Goal: Task Accomplishment & Management: Complete application form

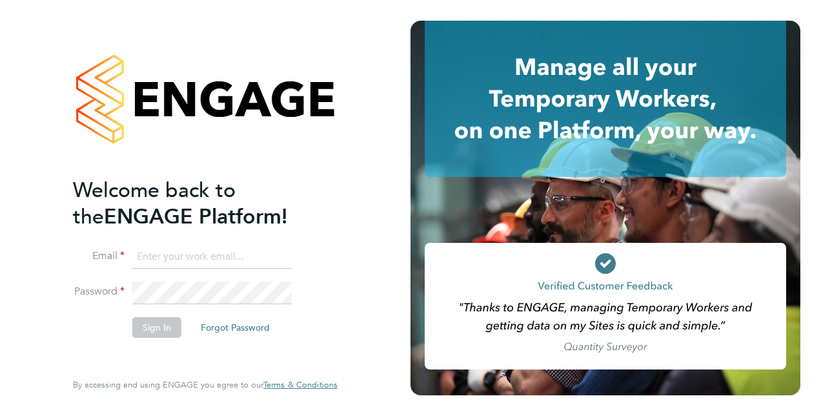
click at [165, 257] on input at bounding box center [211, 256] width 159 height 23
type input "[PERSON_NAME][EMAIL_ADDRESS][PERSON_NAME][DOMAIN_NAME]"
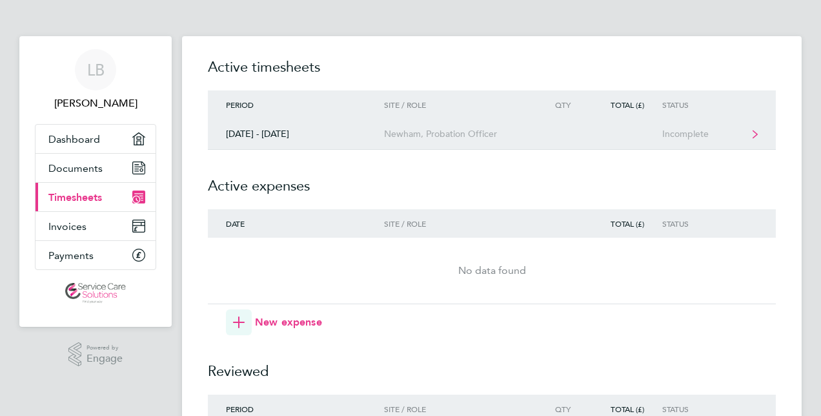
click at [423, 139] on link "[DATE] - [DATE] Newham, Probation Officer Incomplete" at bounding box center [492, 134] width 568 height 31
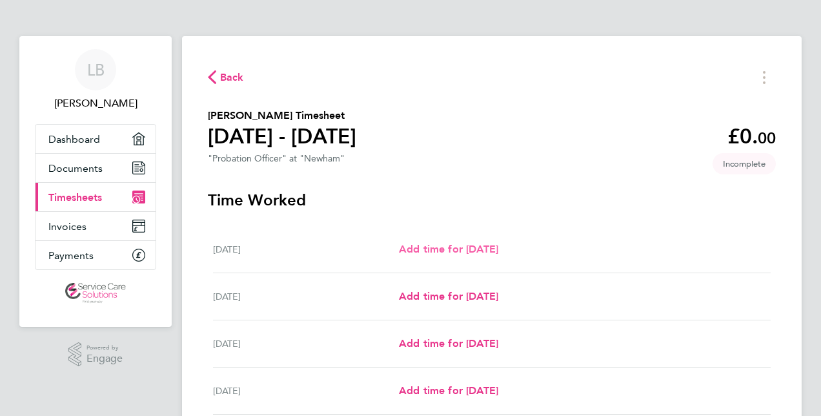
click at [465, 245] on span "Add time for [DATE]" at bounding box center [448, 249] width 99 height 12
select select "30"
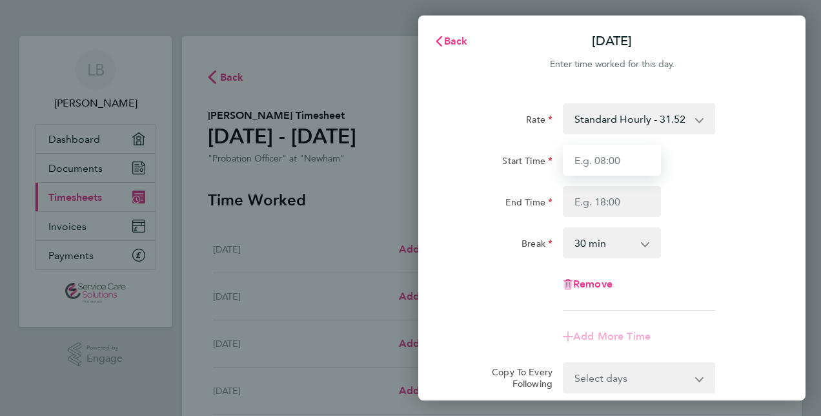
click at [577, 159] on input "Start Time" at bounding box center [612, 160] width 98 height 31
type input "08:00"
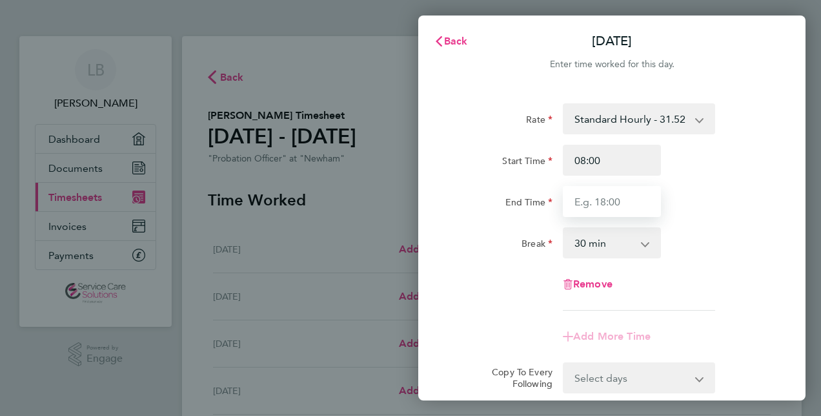
click at [579, 196] on input "End Time" at bounding box center [612, 201] width 98 height 31
type input "11:00"
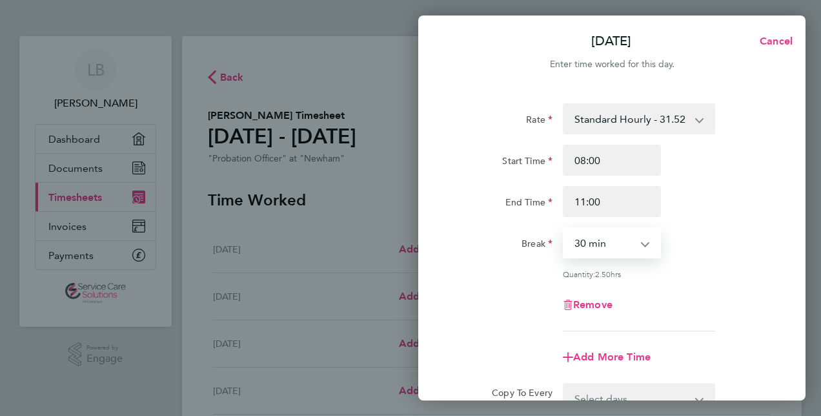
click at [609, 237] on select "0 min 15 min 30 min 45 min 60 min 75 min 90 min" at bounding box center [604, 242] width 80 height 28
select select "0"
click at [564, 228] on select "0 min 15 min 30 min 45 min 60 min 75 min 90 min" at bounding box center [604, 242] width 80 height 28
click at [524, 292] on div "Remove" at bounding box center [611, 304] width 325 height 31
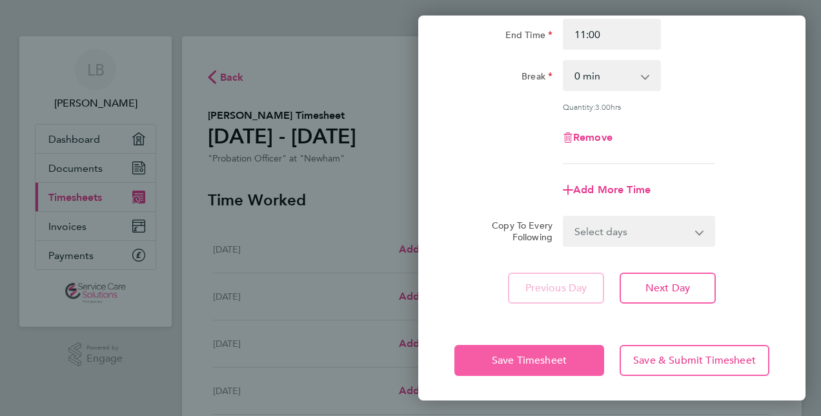
click at [523, 360] on span "Save Timesheet" at bounding box center [529, 360] width 75 height 13
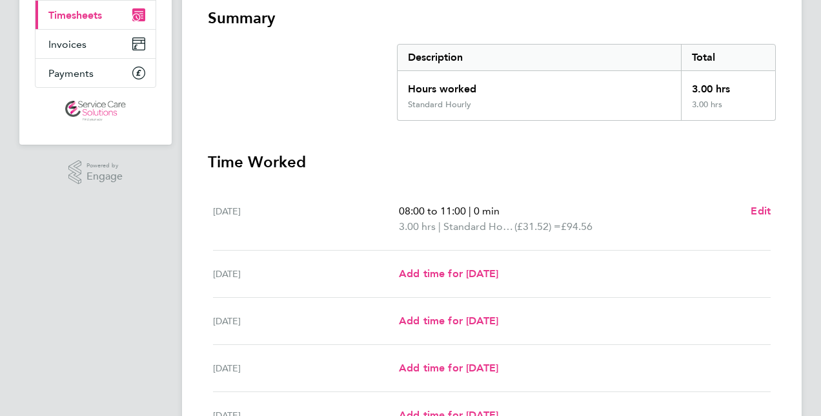
scroll to position [323, 0]
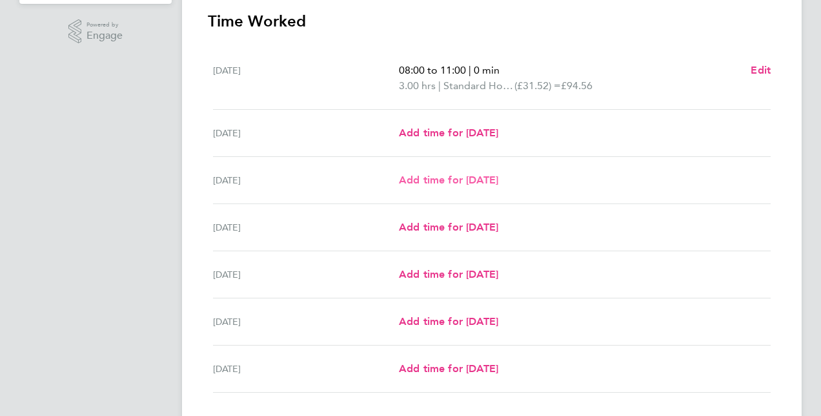
click at [440, 174] on span "Add time for [DATE]" at bounding box center [448, 180] width 99 height 12
select select "30"
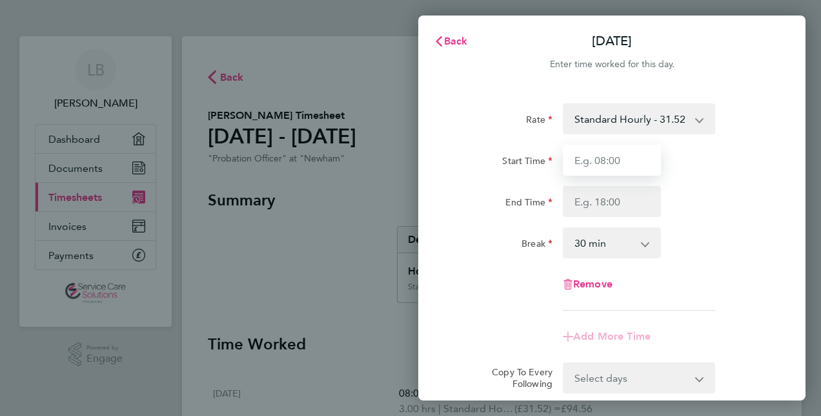
click at [571, 156] on input "Start Time" at bounding box center [612, 160] width 98 height 31
type input "08:00"
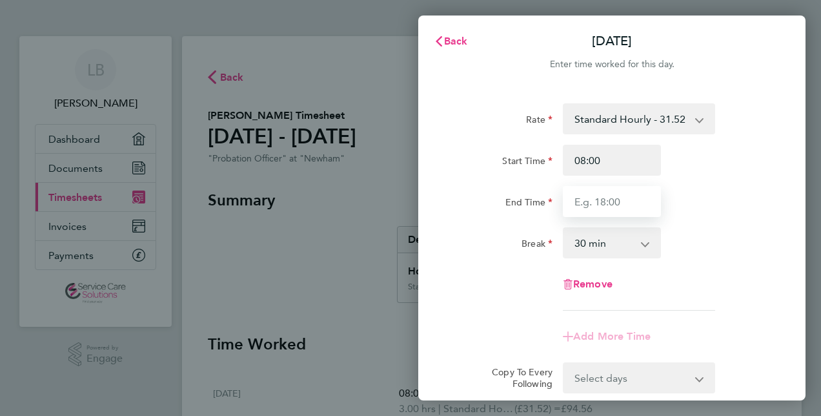
click at [574, 203] on input "End Time" at bounding box center [612, 201] width 98 height 31
type input "16:00"
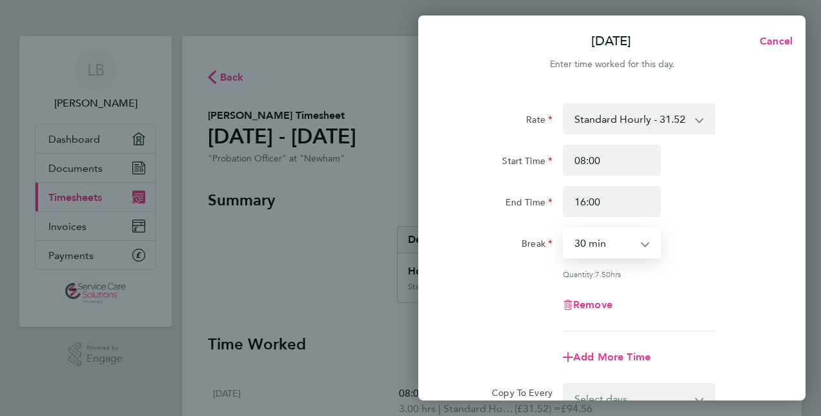
click at [600, 237] on select "0 min 15 min 30 min 45 min 60 min 75 min 90 min" at bounding box center [604, 242] width 80 height 28
select select "60"
click at [564, 228] on select "0 min 15 min 30 min 45 min 60 min 75 min 90 min" at bounding box center [604, 242] width 80 height 28
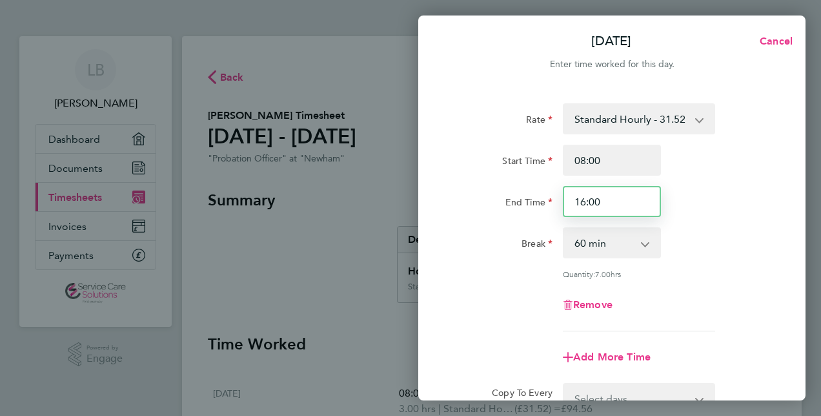
click at [613, 203] on input "16:00" at bounding box center [612, 201] width 98 height 31
type input "1"
type input "15:30"
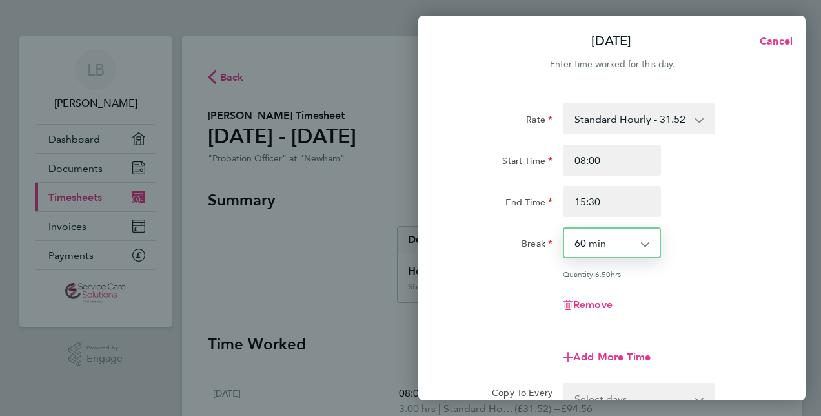
click at [636, 241] on select "0 min 15 min 30 min 45 min 60 min 75 min 90 min" at bounding box center [604, 242] width 80 height 28
select select "30"
click at [564, 228] on select "0 min 15 min 30 min 45 min 60 min 75 min 90 min" at bounding box center [604, 242] width 80 height 28
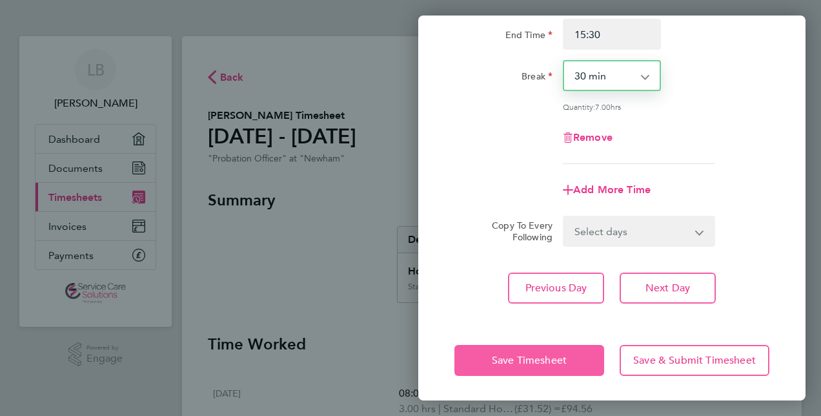
click at [548, 354] on span "Save Timesheet" at bounding box center [529, 360] width 75 height 13
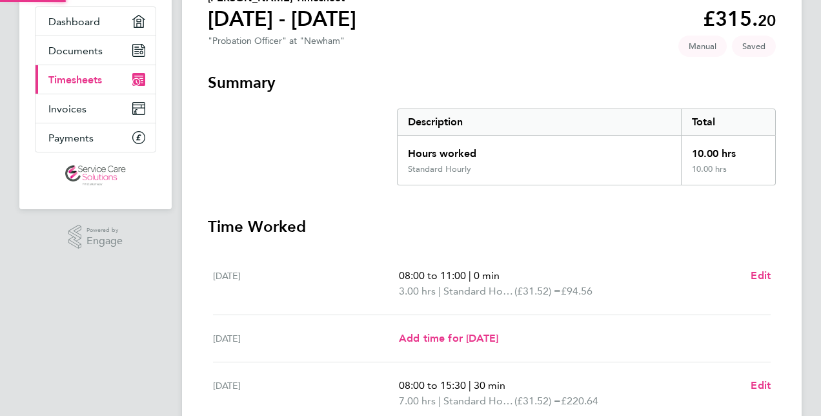
scroll to position [323, 0]
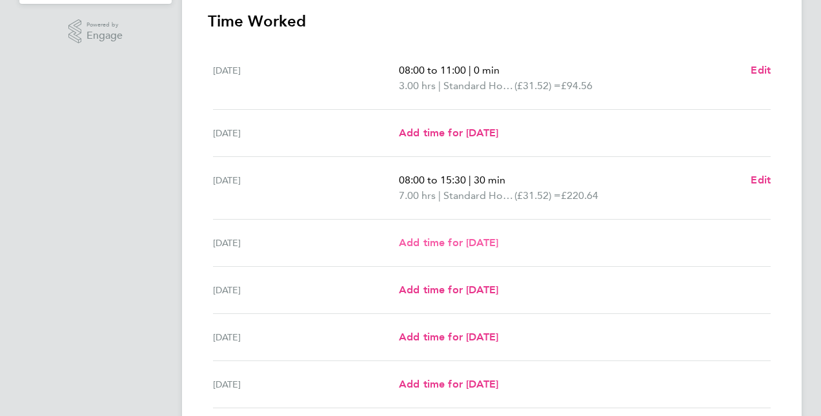
click at [447, 241] on span "Add time for [DATE]" at bounding box center [448, 242] width 99 height 12
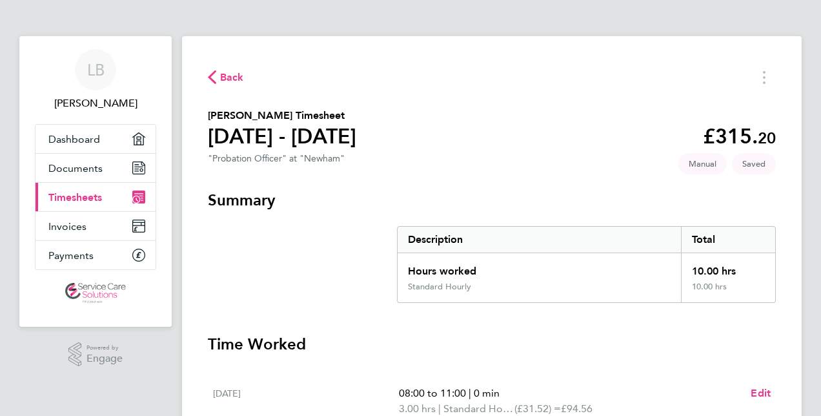
select select "30"
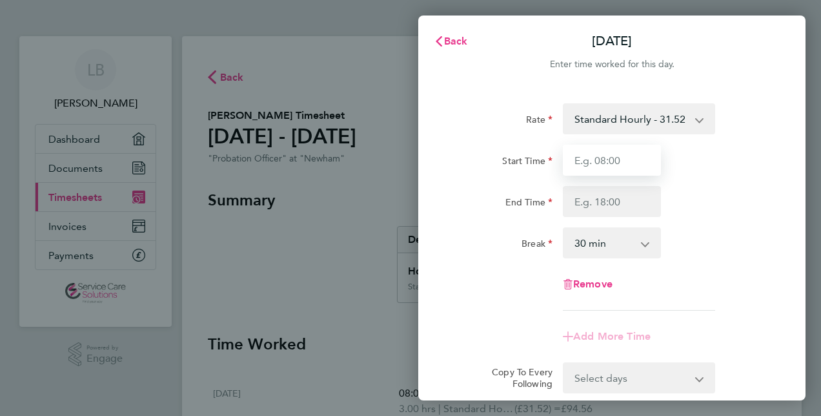
drag, startPoint x: 569, startPoint y: 164, endPoint x: 570, endPoint y: 155, distance: 9.1
click at [570, 160] on input "Start Time" at bounding box center [612, 160] width 98 height 31
type input "08:00"
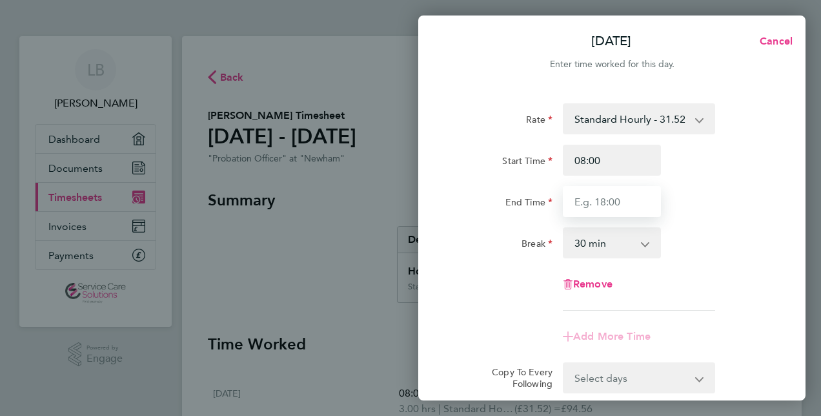
click at [577, 195] on input "End Time" at bounding box center [612, 201] width 98 height 31
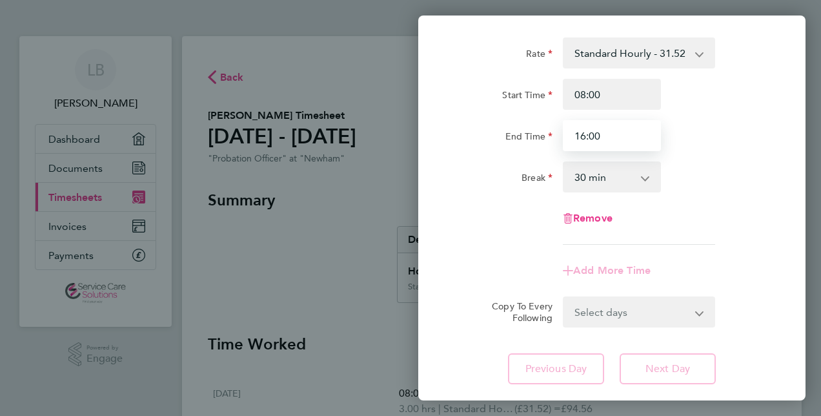
scroll to position [129, 0]
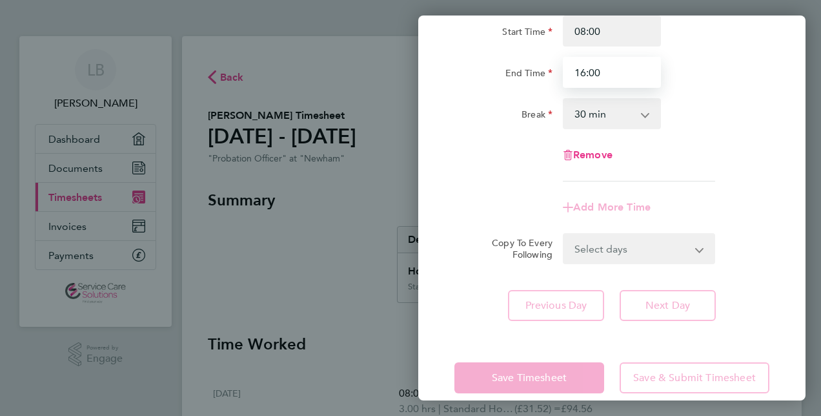
type input "16:00"
click at [592, 118] on select "0 min 15 min 30 min 45 min 60 min 75 min 90 min" at bounding box center [604, 113] width 80 height 28
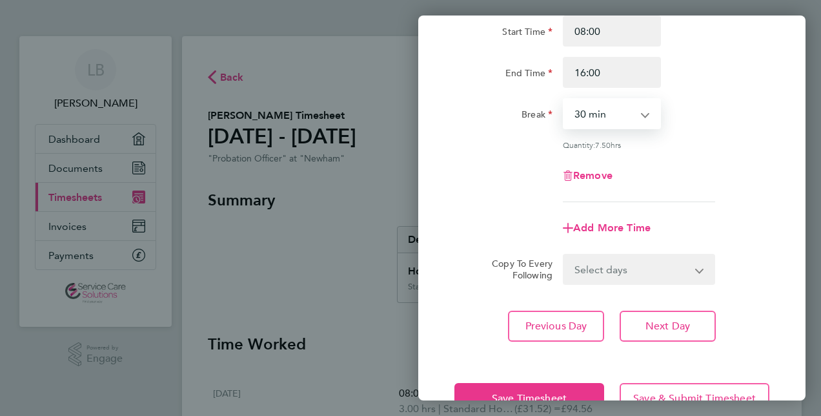
select select "60"
click at [564, 99] on select "0 min 15 min 30 min 45 min 60 min 75 min 90 min" at bounding box center [604, 113] width 80 height 28
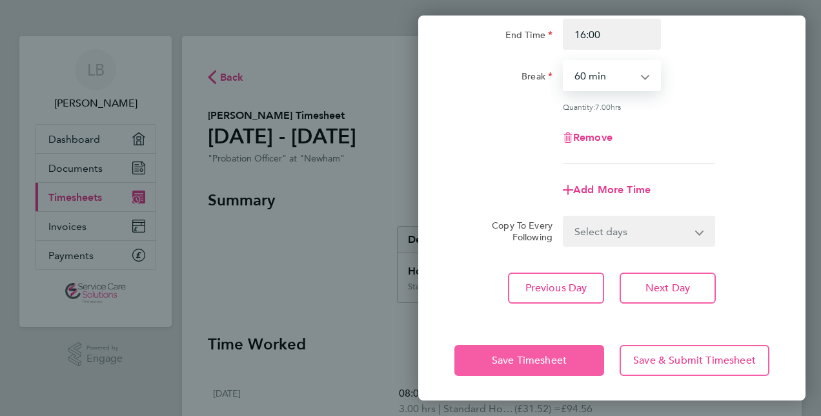
click at [533, 361] on span "Save Timesheet" at bounding box center [529, 360] width 75 height 13
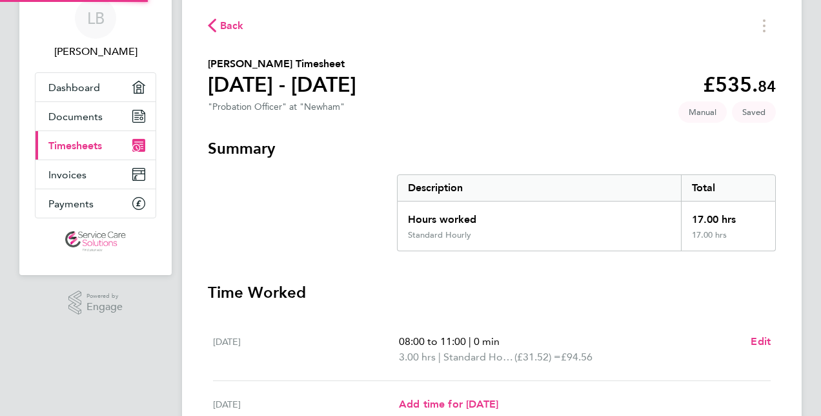
scroll to position [387, 0]
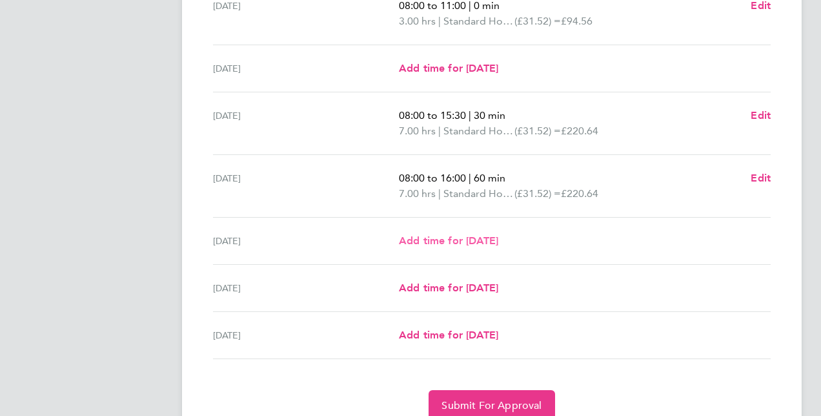
click at [463, 241] on span "Add time for [DATE]" at bounding box center [448, 240] width 99 height 12
select select "30"
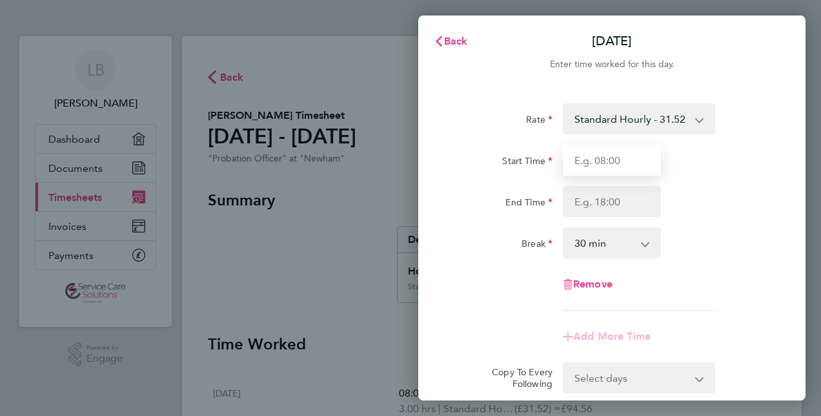
click at [578, 154] on input "Start Time" at bounding box center [612, 160] width 98 height 31
type input "08:00"
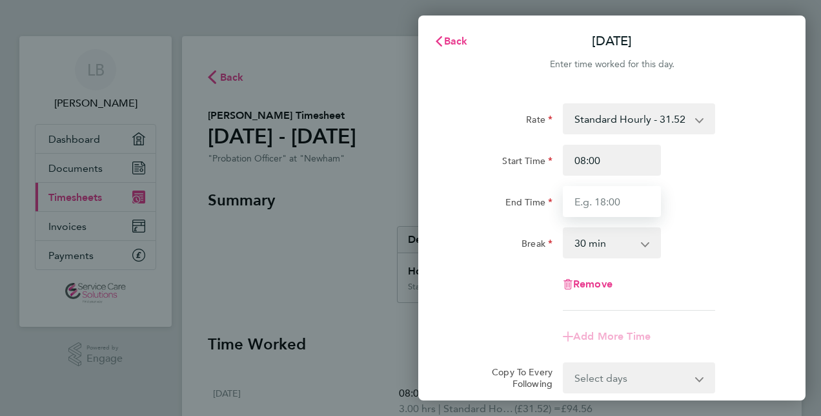
click at [573, 192] on input "End Time" at bounding box center [612, 201] width 98 height 31
type input "16:00"
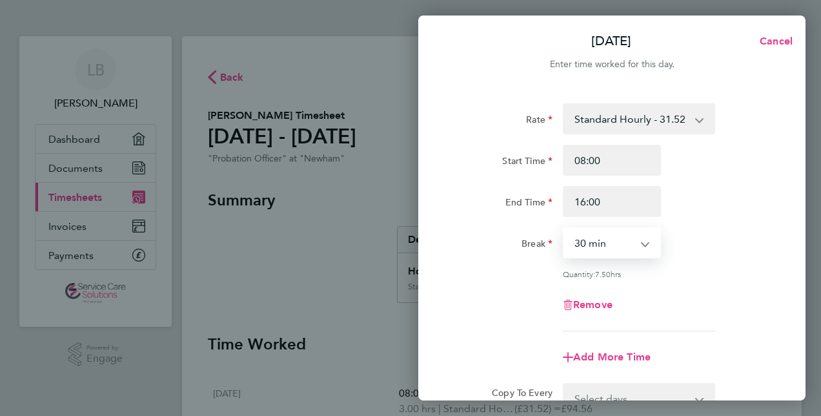
drag, startPoint x: 596, startPoint y: 244, endPoint x: 594, endPoint y: 254, distance: 10.5
click at [596, 244] on select "0 min 15 min 30 min 45 min 60 min 75 min 90 min" at bounding box center [604, 242] width 80 height 28
select select "60"
click at [564, 228] on select "0 min 15 min 30 min 45 min 60 min 75 min 90 min" at bounding box center [604, 242] width 80 height 28
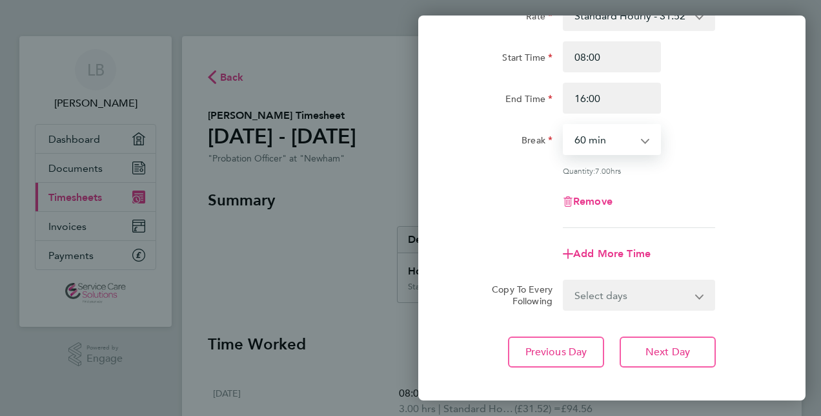
scroll to position [167, 0]
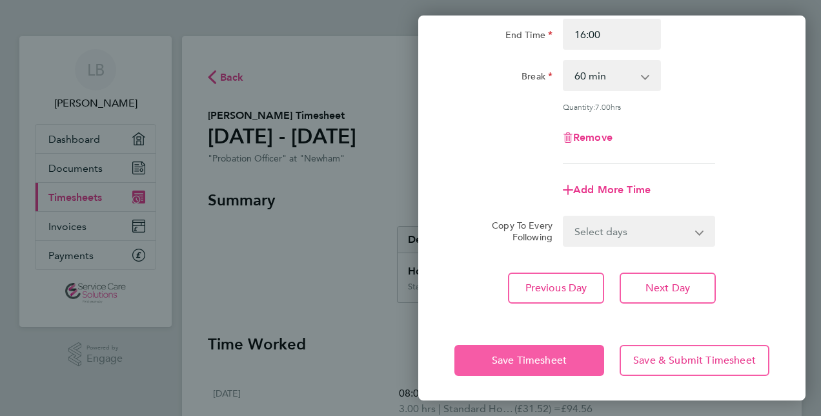
click at [539, 354] on span "Save Timesheet" at bounding box center [529, 360] width 75 height 13
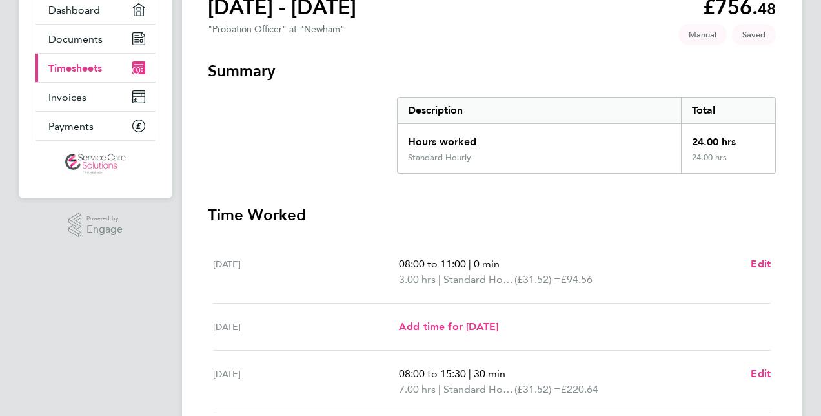
scroll to position [387, 0]
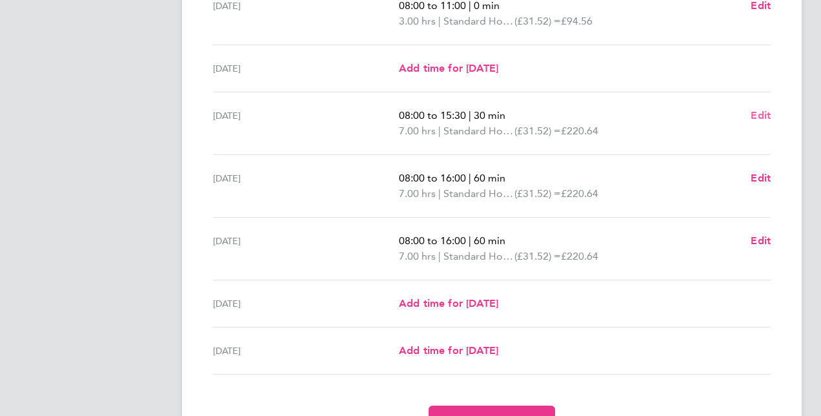
click at [763, 112] on span "Edit" at bounding box center [760, 115] width 20 height 12
select select "30"
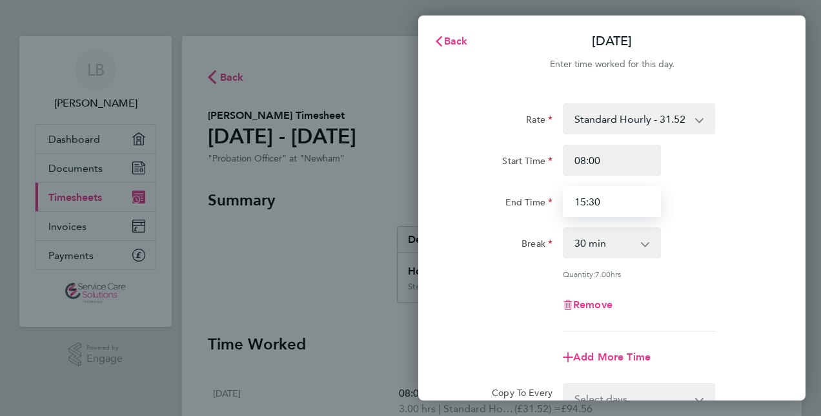
click at [623, 204] on input "15:30" at bounding box center [612, 201] width 98 height 31
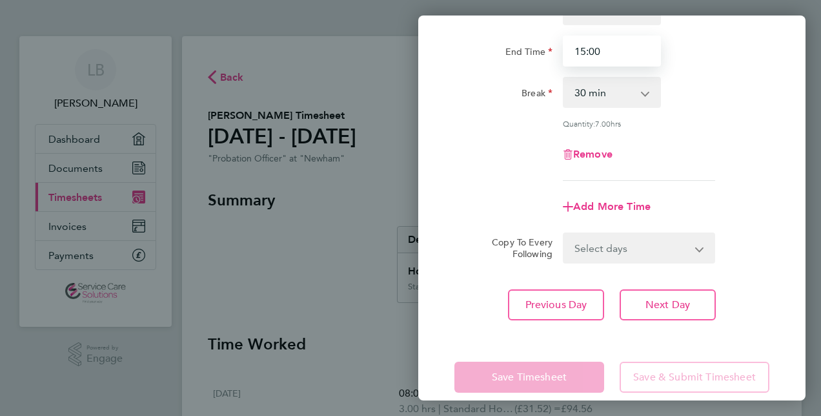
scroll to position [167, 0]
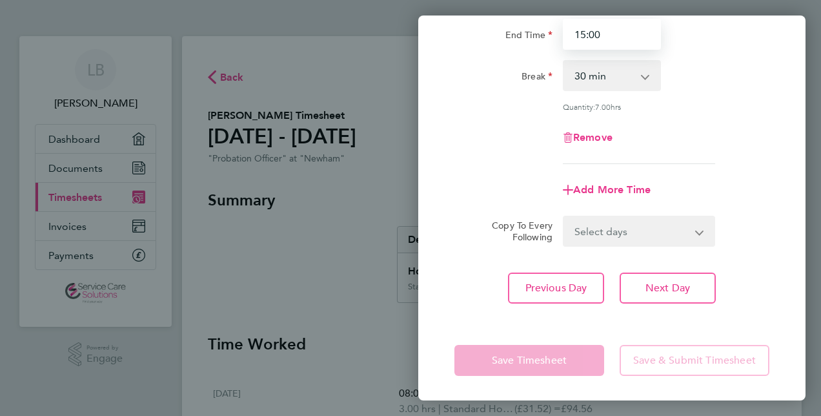
type input "15:00"
click at [521, 360] on app-form-button "Save Timesheet" at bounding box center [532, 360] width 157 height 31
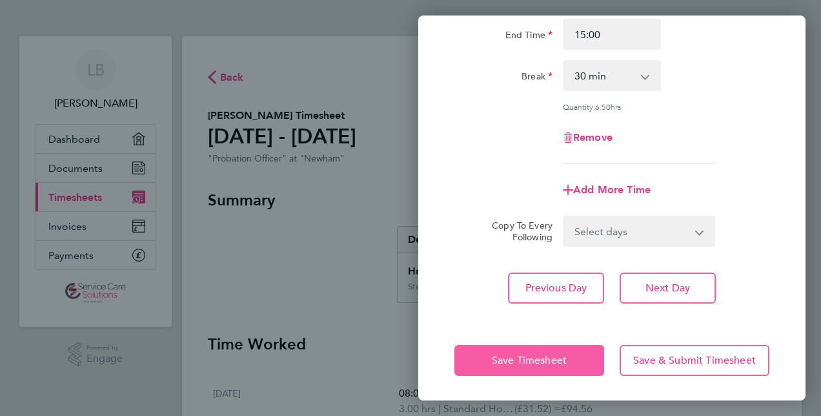
click at [529, 359] on span "Save Timesheet" at bounding box center [529, 360] width 75 height 13
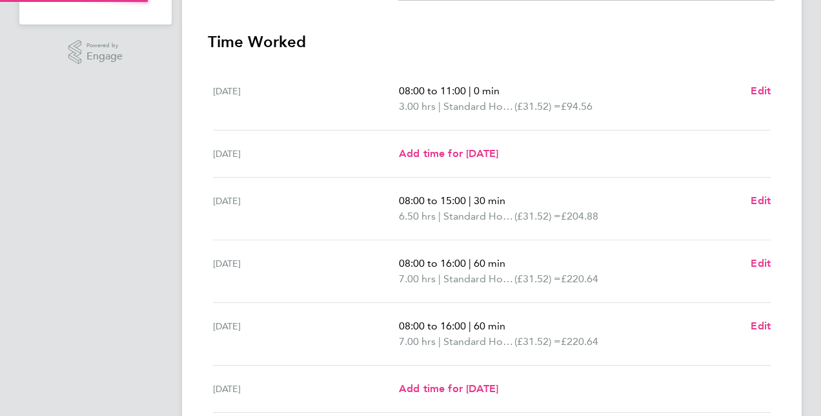
scroll to position [323, 0]
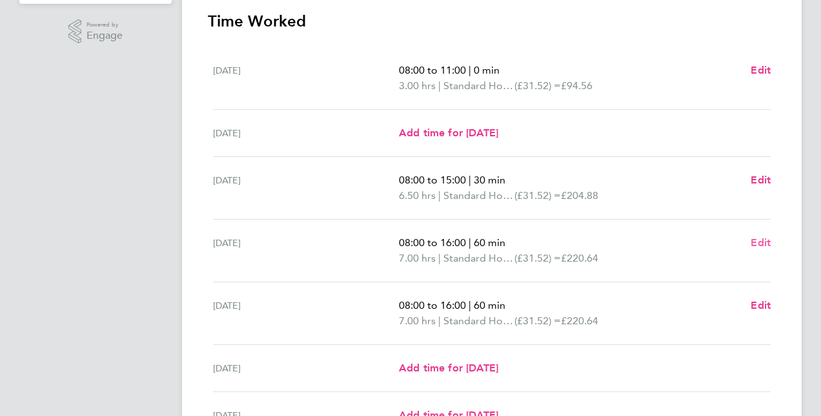
click at [765, 237] on span "Edit" at bounding box center [760, 242] width 20 height 12
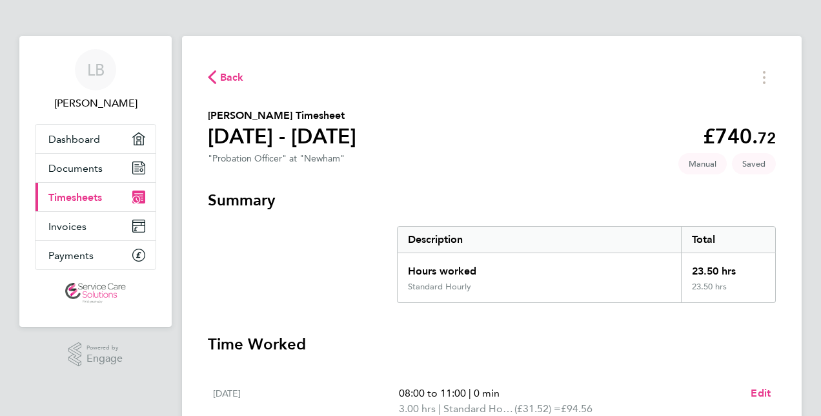
select select "60"
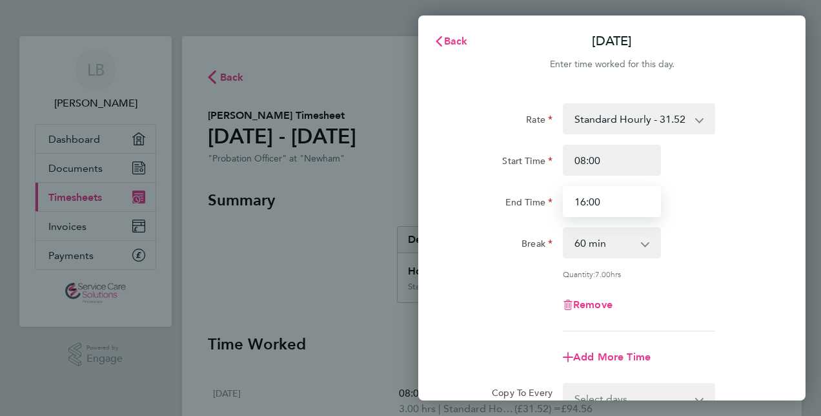
click at [616, 204] on input "16:00" at bounding box center [612, 201] width 98 height 31
click at [583, 203] on input "16:00" at bounding box center [612, 201] width 98 height 31
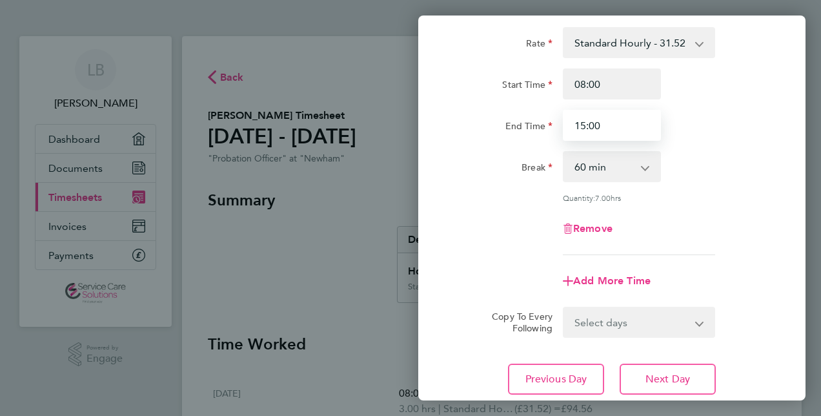
scroll to position [167, 0]
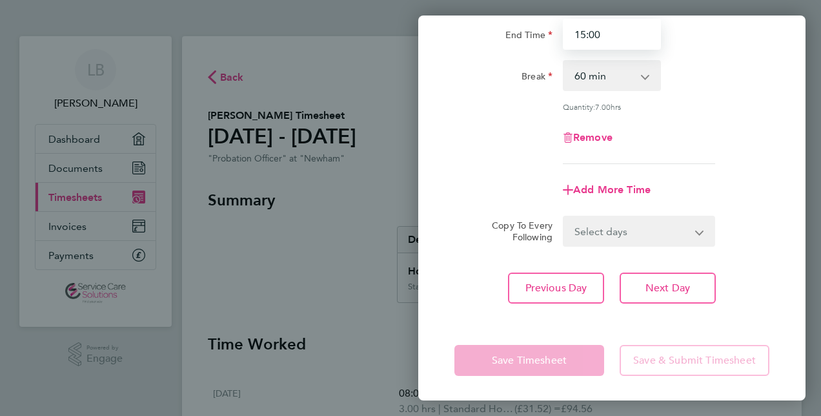
type input "15:00"
click at [540, 357] on app-form-button "Save Timesheet" at bounding box center [532, 360] width 157 height 31
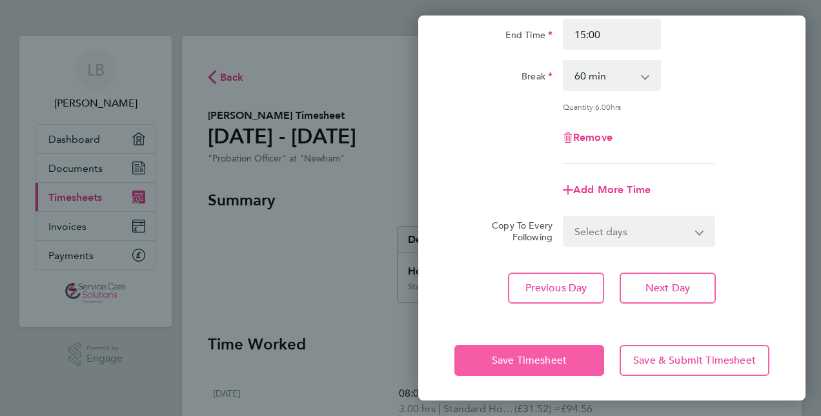
click at [540, 357] on span "Save Timesheet" at bounding box center [529, 360] width 75 height 13
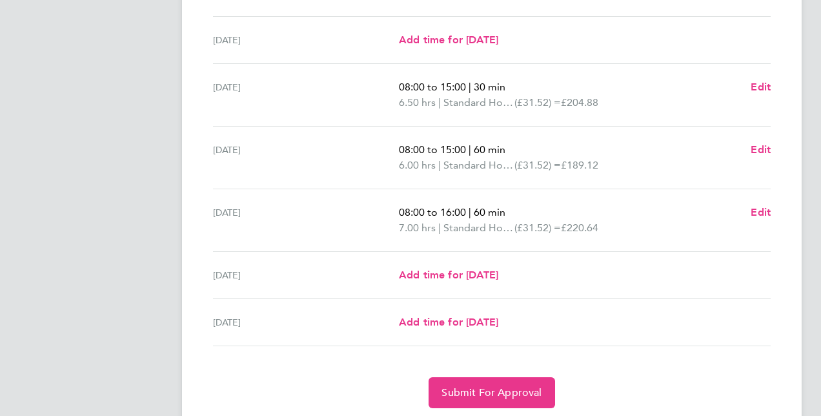
scroll to position [452, 0]
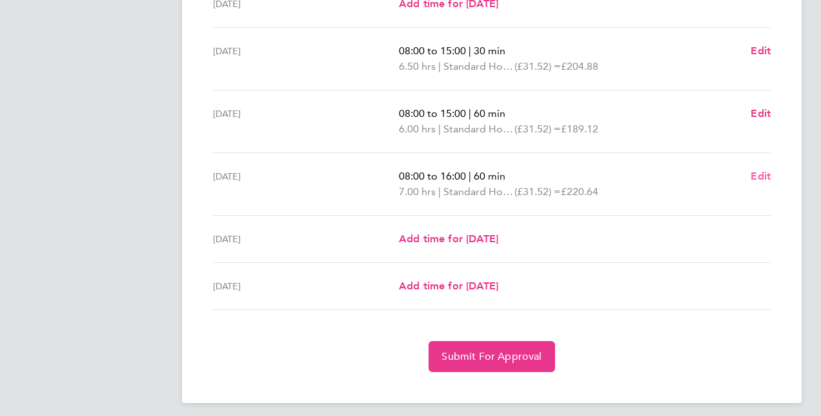
click at [754, 175] on span "Edit" at bounding box center [760, 176] width 20 height 12
select select "60"
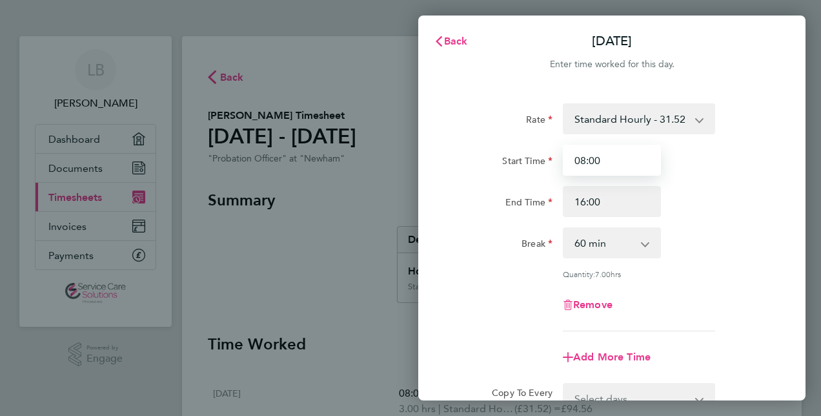
click at [614, 160] on input "08:00" at bounding box center [612, 160] width 98 height 31
type input "08:30"
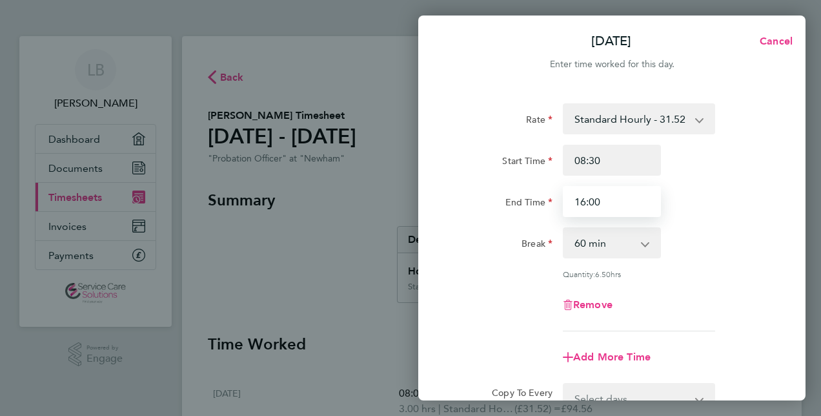
click at [584, 198] on input "16:00" at bounding box center [612, 201] width 98 height 31
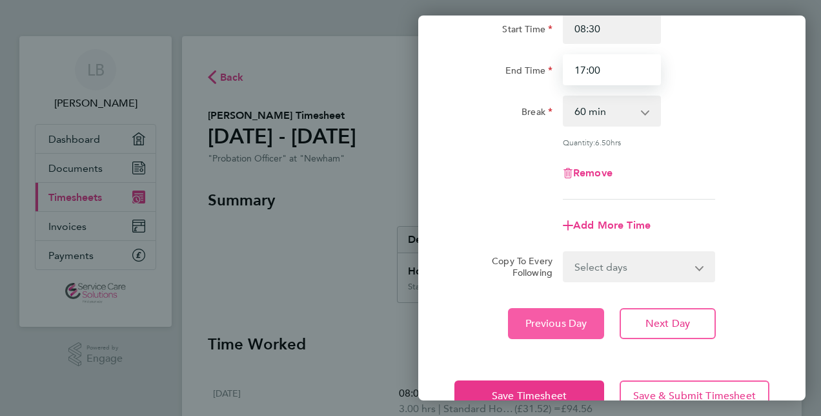
scroll to position [167, 0]
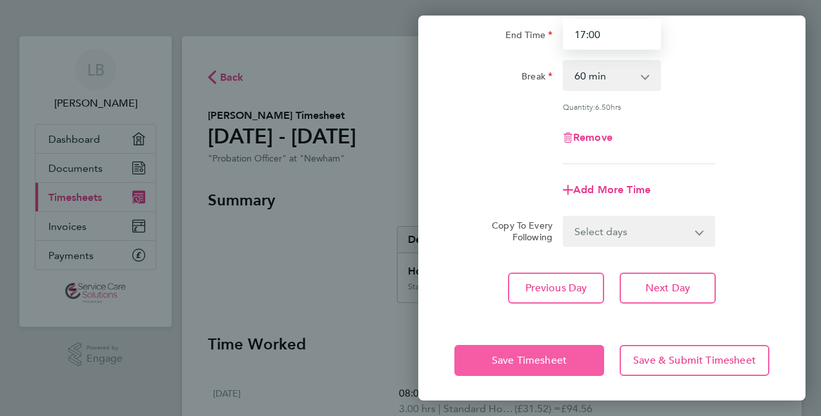
type input "17:00"
click at [521, 363] on span "Save Timesheet" at bounding box center [529, 360] width 75 height 13
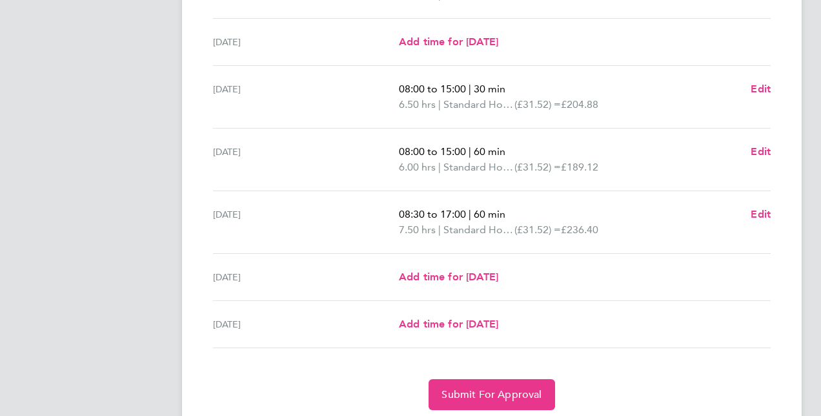
scroll to position [387, 0]
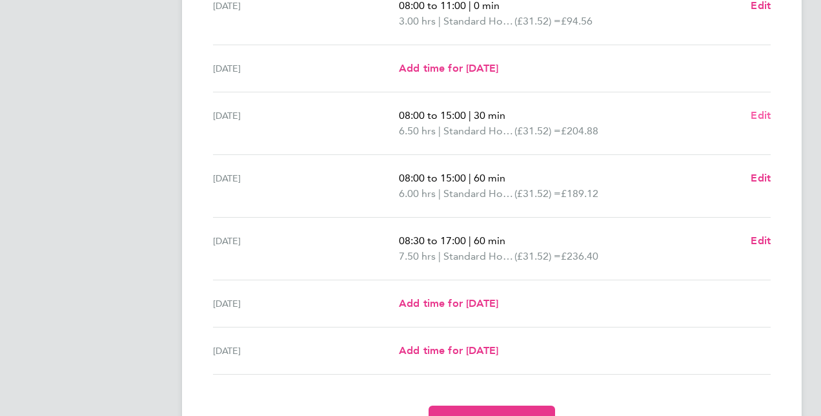
click at [760, 114] on span "Edit" at bounding box center [760, 115] width 20 height 12
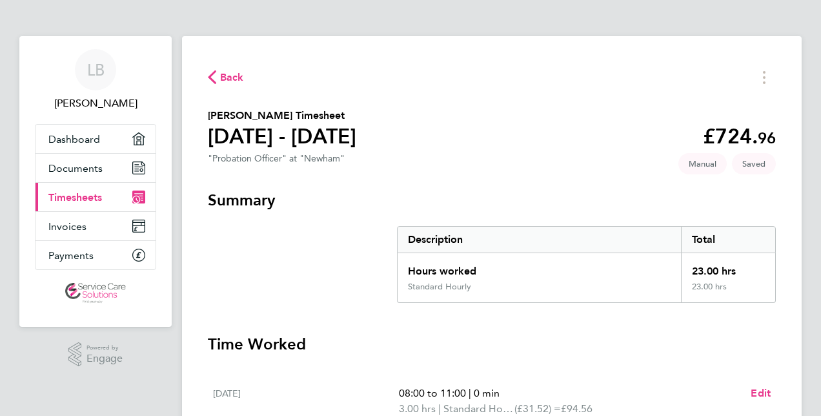
select select "30"
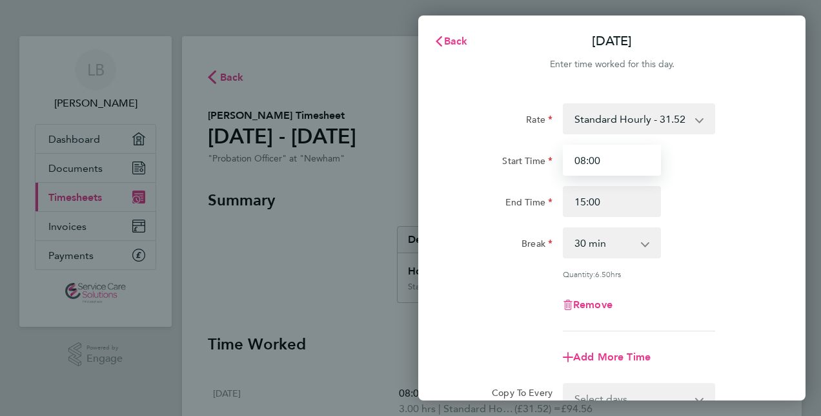
click at [607, 160] on input "08:00" at bounding box center [612, 160] width 98 height 31
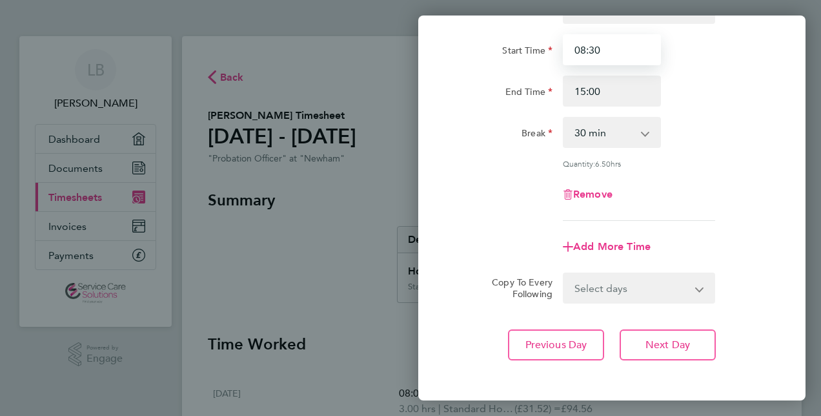
scroll to position [167, 0]
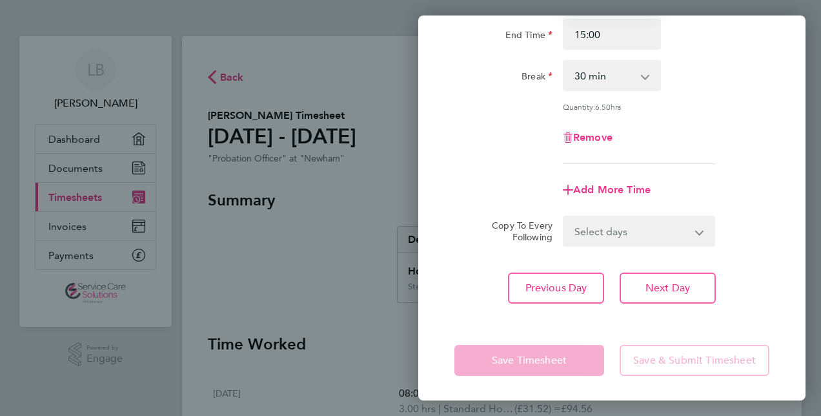
type input "08:30"
click at [532, 365] on app-form-button "Save Timesheet" at bounding box center [532, 360] width 157 height 31
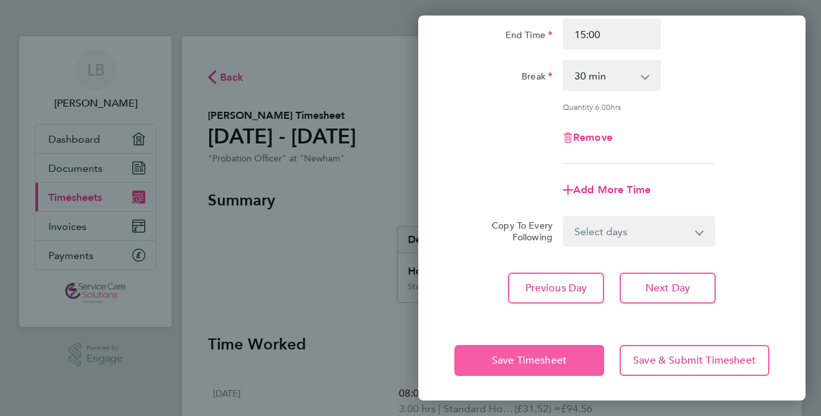
click at [539, 348] on button "Save Timesheet" at bounding box center [529, 360] width 150 height 31
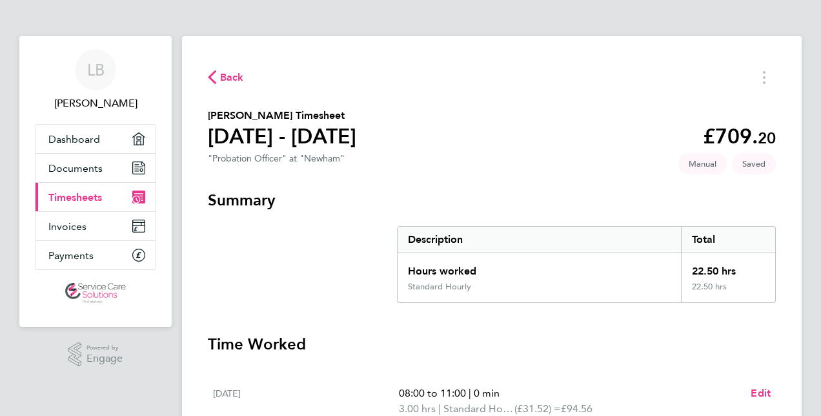
scroll to position [323, 0]
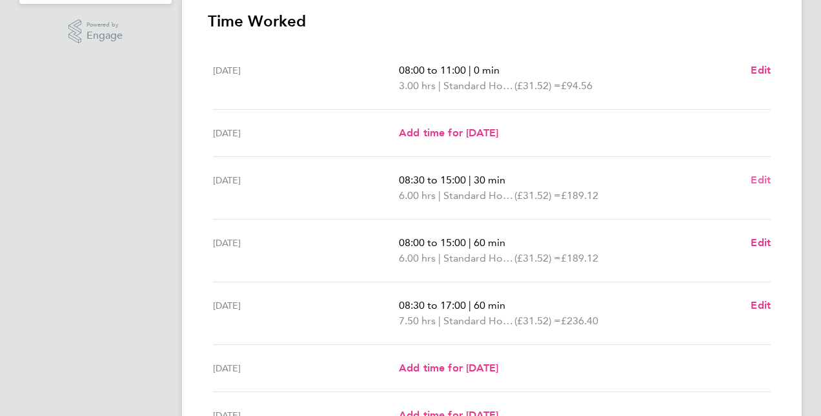
click at [761, 177] on span "Edit" at bounding box center [760, 180] width 20 height 12
select select "30"
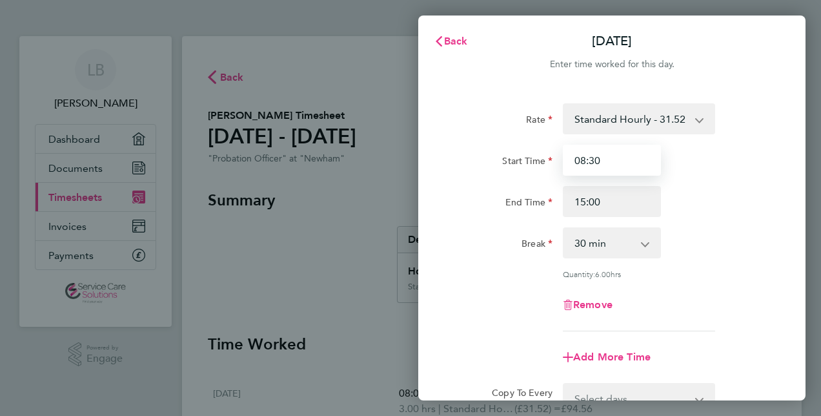
click at [617, 163] on input "08:30" at bounding box center [612, 160] width 98 height 31
type input "0"
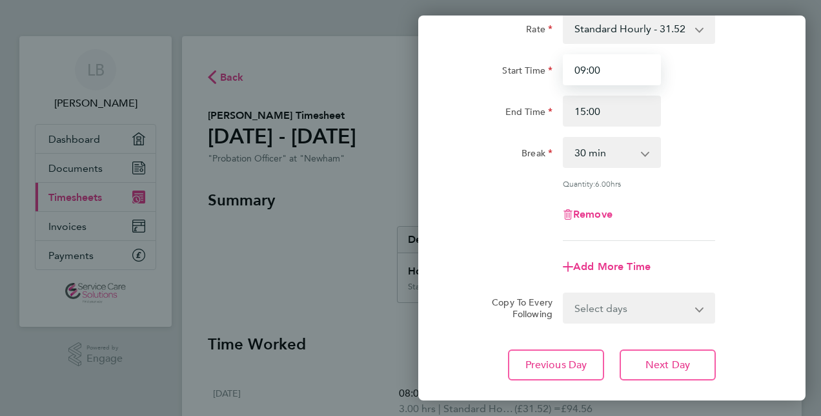
scroll to position [167, 0]
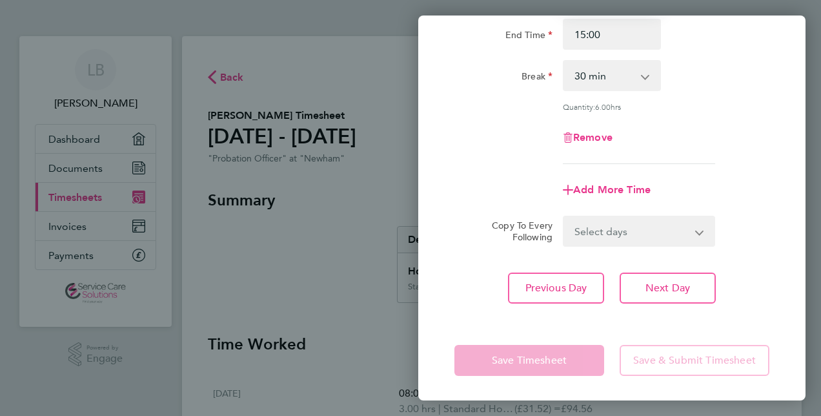
type input "09:00"
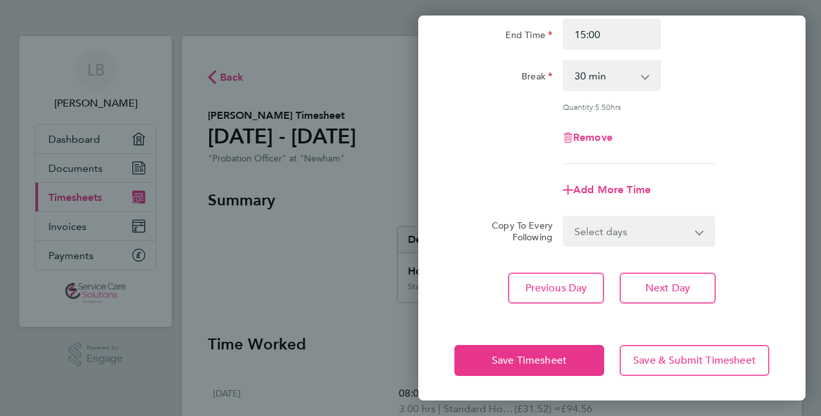
click at [543, 359] on app-form-button "Save Timesheet" at bounding box center [532, 360] width 157 height 31
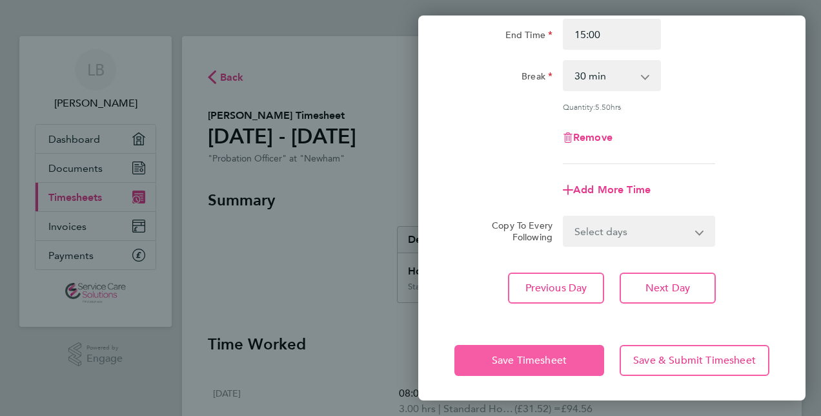
click at [543, 356] on span "Save Timesheet" at bounding box center [529, 360] width 75 height 13
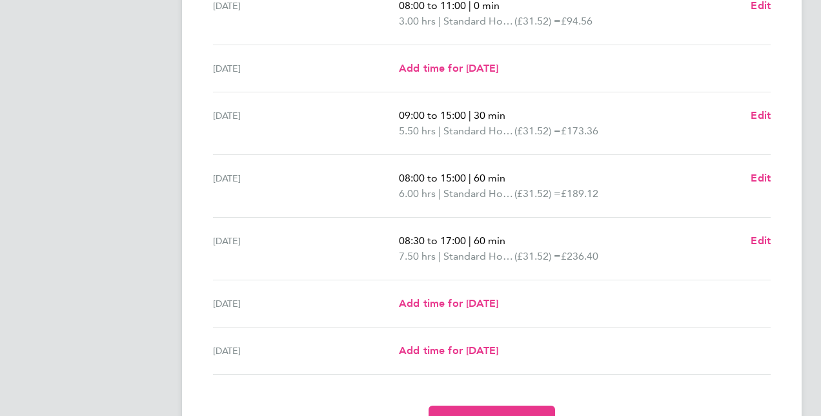
scroll to position [452, 0]
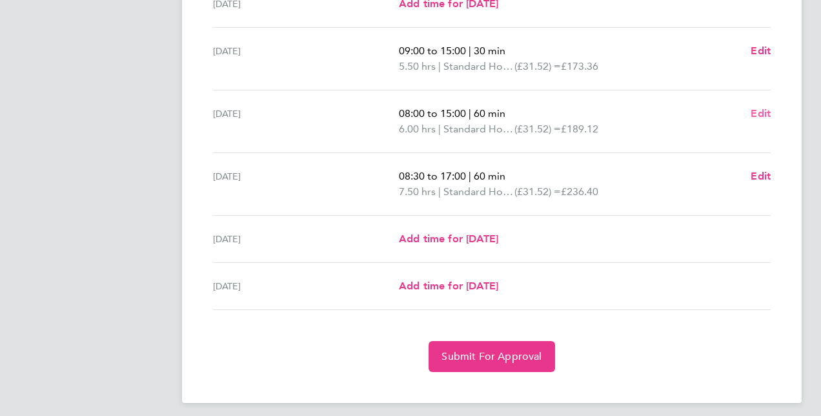
click at [760, 112] on span "Edit" at bounding box center [760, 113] width 20 height 12
select select "60"
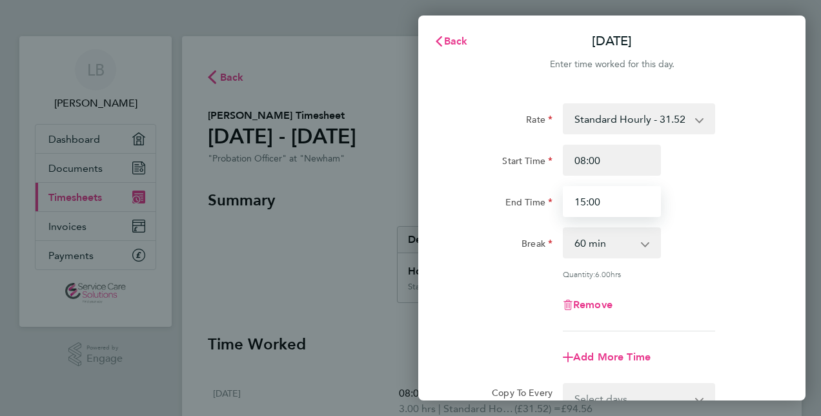
drag, startPoint x: 605, startPoint y: 196, endPoint x: 573, endPoint y: 194, distance: 31.7
click at [573, 194] on input "15:00" at bounding box center [612, 201] width 98 height 31
type input "14:00"
click at [617, 244] on select "0 min 15 min 30 min 45 min 60 min 75 min 90 min" at bounding box center [604, 242] width 80 height 28
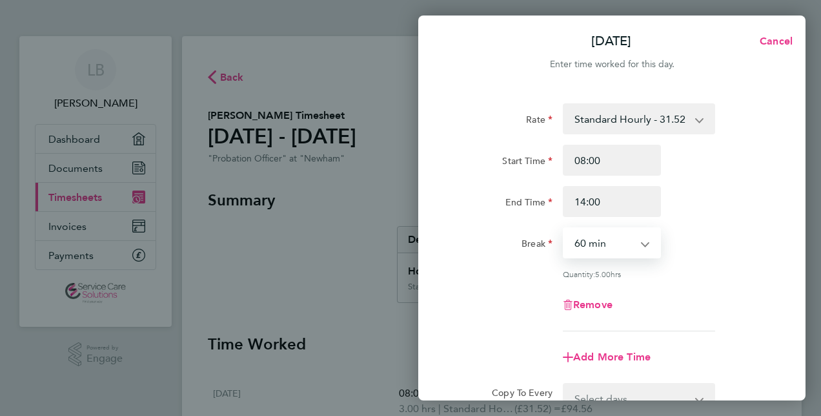
select select "0"
click at [564, 228] on select "0 min 15 min 30 min 45 min 60 min 75 min 90 min" at bounding box center [604, 242] width 80 height 28
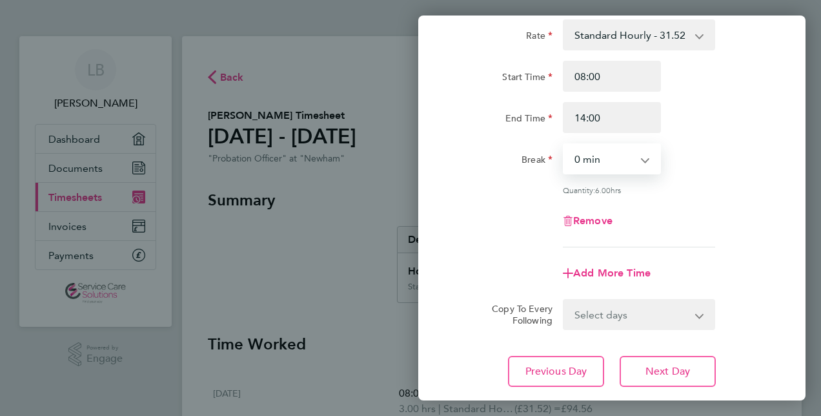
scroll to position [167, 0]
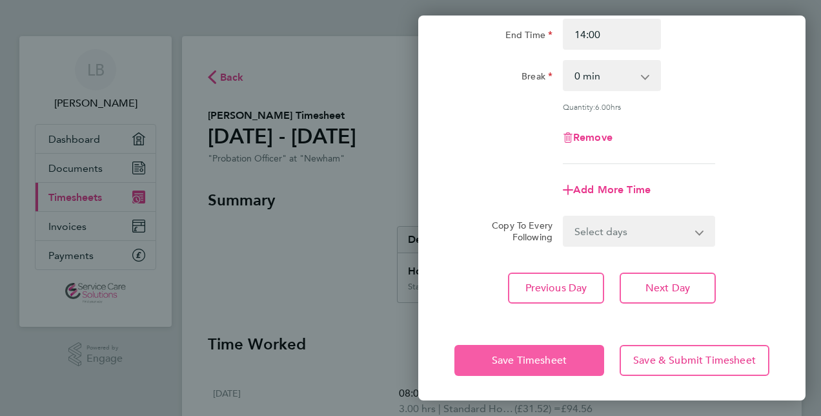
click at [533, 359] on span "Save Timesheet" at bounding box center [529, 360] width 75 height 13
